Goal: Find specific page/section: Find specific page/section

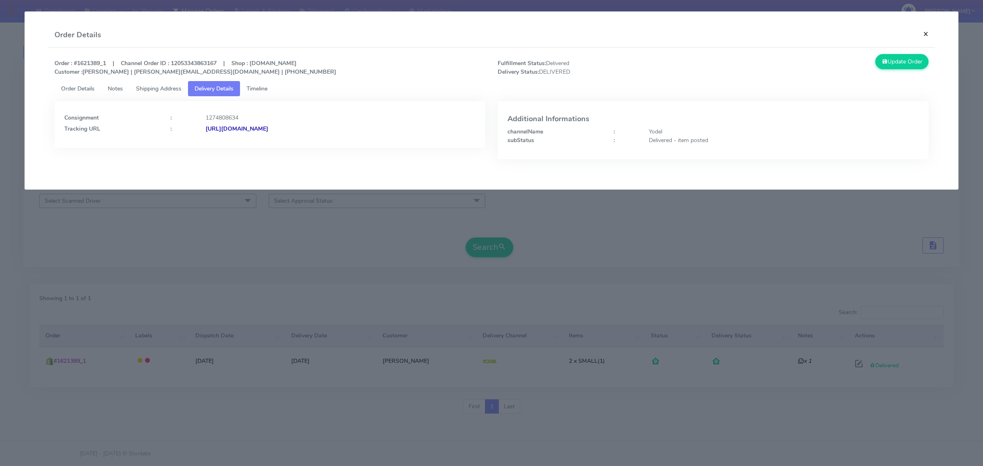
click at [929, 36] on button "×" at bounding box center [926, 34] width 18 height 22
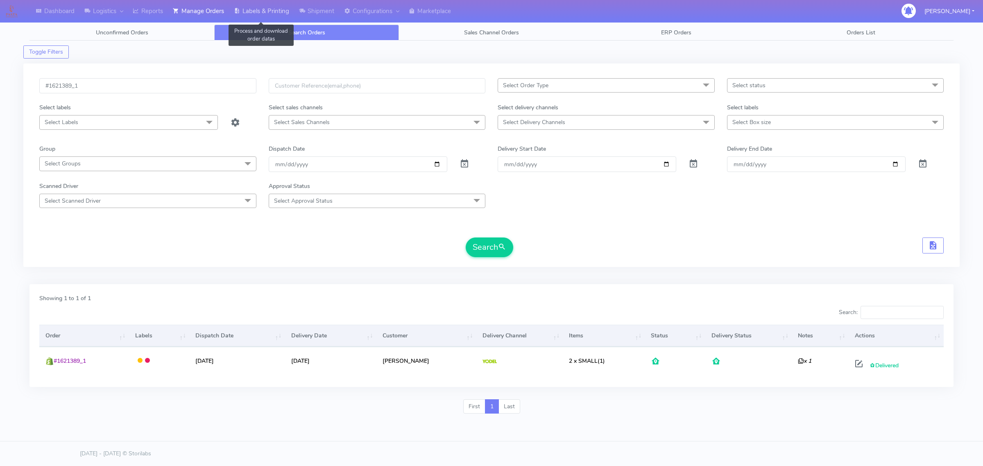
click at [266, 14] on link "Labels & Printing" at bounding box center [261, 11] width 65 height 23
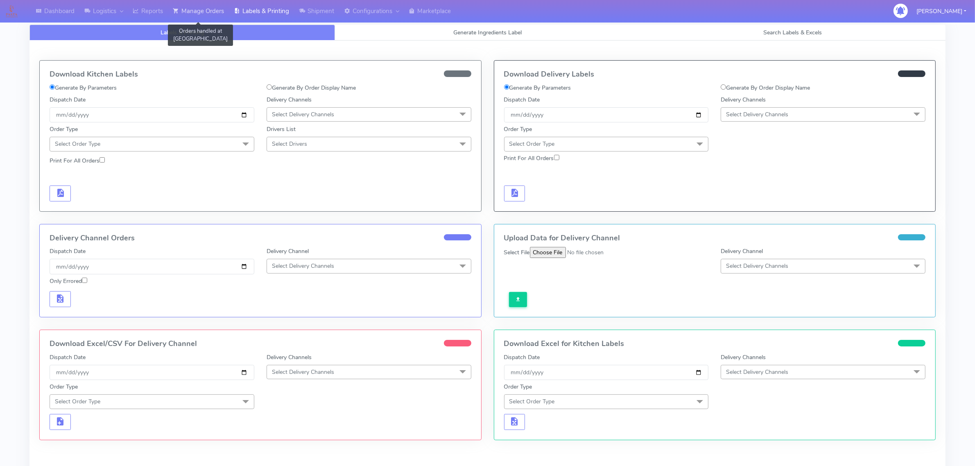
click at [185, 11] on link "Manage Orders" at bounding box center [198, 11] width 61 height 23
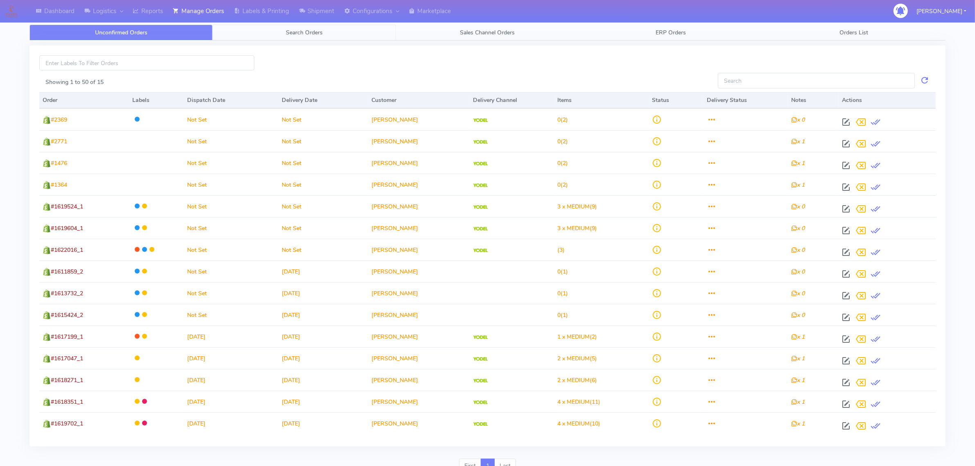
click at [278, 35] on link "Search Orders" at bounding box center [304, 33] width 183 height 16
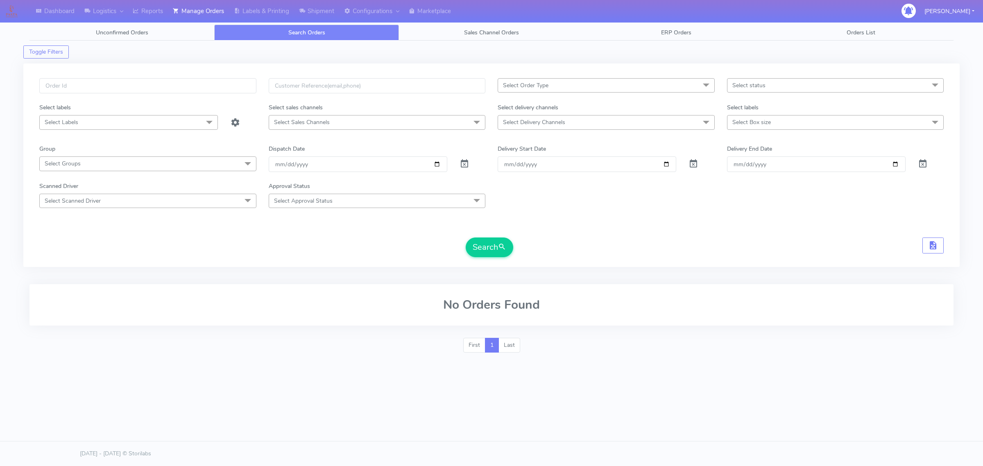
click at [538, 91] on span "Select Order Type" at bounding box center [606, 85] width 217 height 14
click at [523, 144] on div "MEALS" at bounding box center [606, 140] width 208 height 9
checkbox input "true"
click at [528, 124] on form "MEALS x Select All MEALS ATAVI One Off Pasta Club Gift Kit Event Unknown QCOM S…" at bounding box center [491, 167] width 904 height 179
click at [529, 121] on span "Select Delivery Channels" at bounding box center [534, 122] width 62 height 8
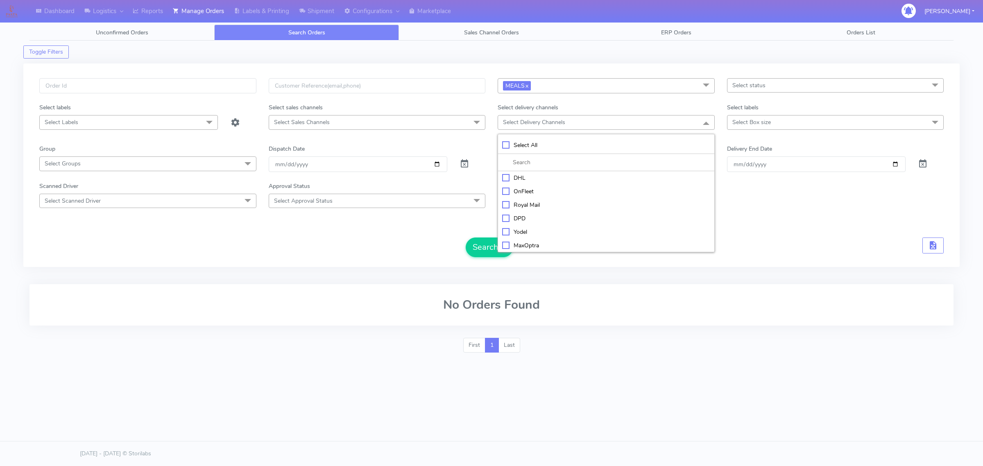
drag, startPoint x: 519, startPoint y: 193, endPoint x: 578, endPoint y: 144, distance: 76.5
click at [519, 190] on div "OnFleet" at bounding box center [606, 191] width 208 height 9
checkbox input "true"
click at [750, 91] on span "Select status" at bounding box center [835, 85] width 217 height 14
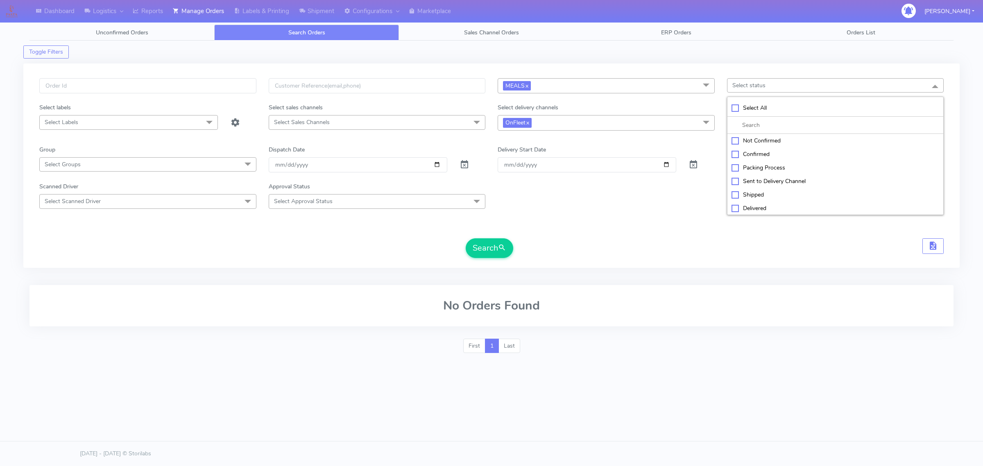
click at [689, 115] on span "OnFleet x" at bounding box center [606, 122] width 217 height 15
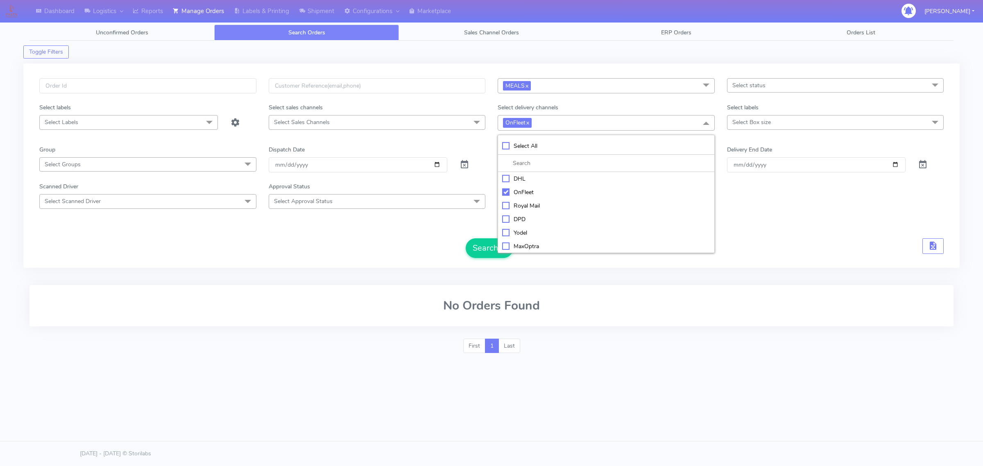
click at [740, 124] on span "Select Box size" at bounding box center [751, 122] width 39 height 8
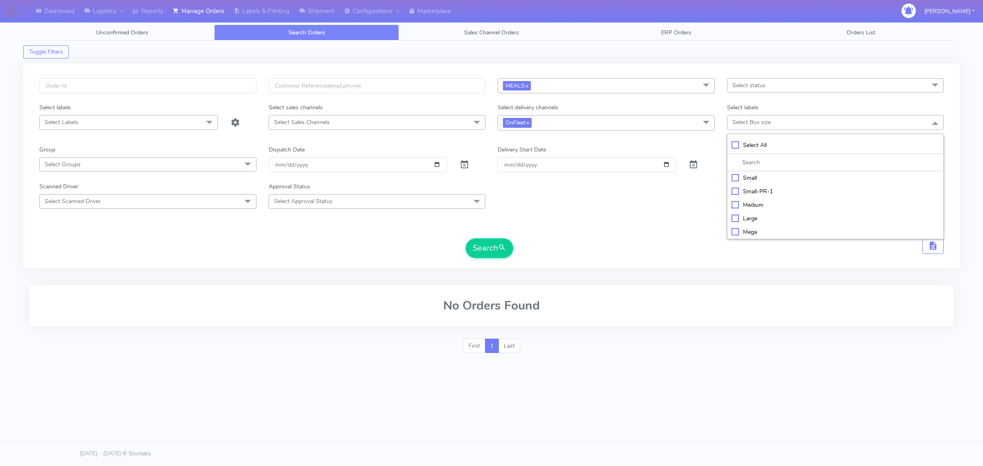
click at [750, 179] on div "Small" at bounding box center [836, 178] width 208 height 9
checkbox input "true"
click at [465, 166] on span at bounding box center [465, 167] width 10 height 8
click at [482, 254] on button "Search" at bounding box center [490, 248] width 48 height 20
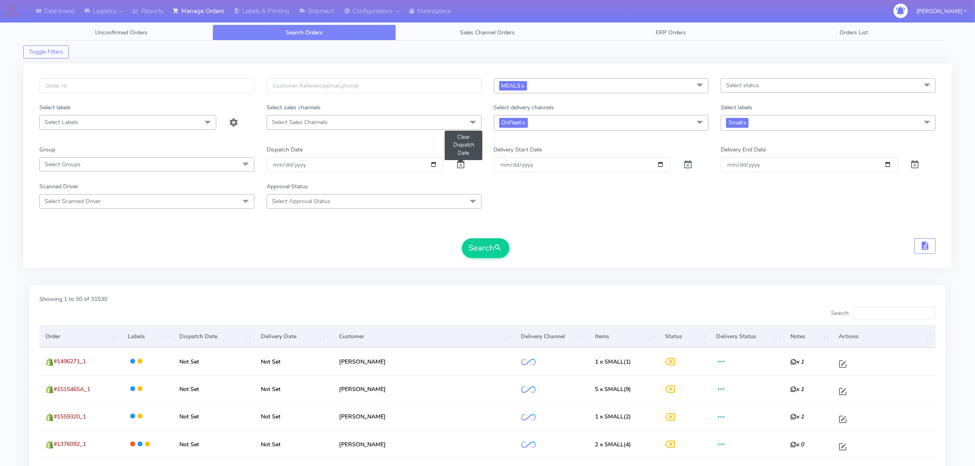
click at [460, 166] on span at bounding box center [461, 167] width 10 height 8
click at [435, 170] on input "date" at bounding box center [355, 164] width 177 height 15
click at [433, 165] on input "date" at bounding box center [355, 164] width 177 height 15
type input "[DATE]"
click at [496, 254] on span "submit" at bounding box center [498, 247] width 8 height 11
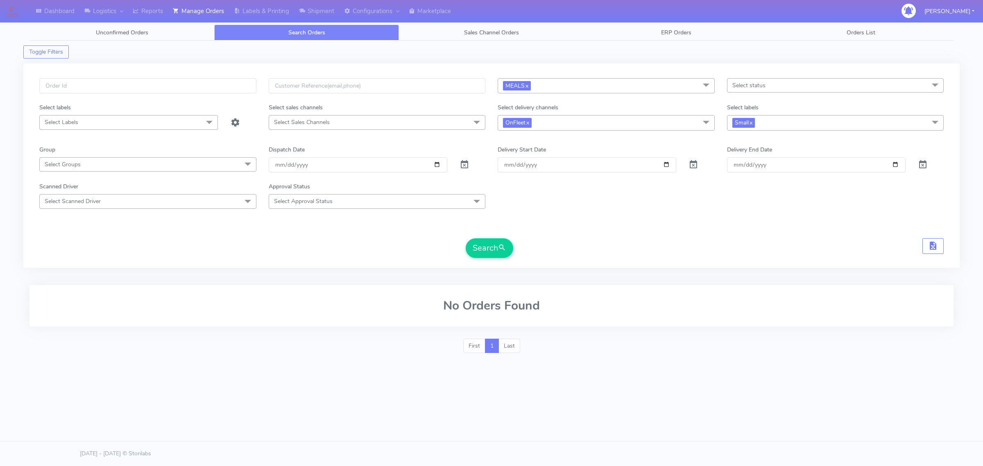
click at [517, 247] on div "Search" at bounding box center [491, 248] width 904 height 20
click at [501, 246] on span "submit" at bounding box center [502, 247] width 8 height 11
